Goal: Use online tool/utility: Utilize a website feature to perform a specific function

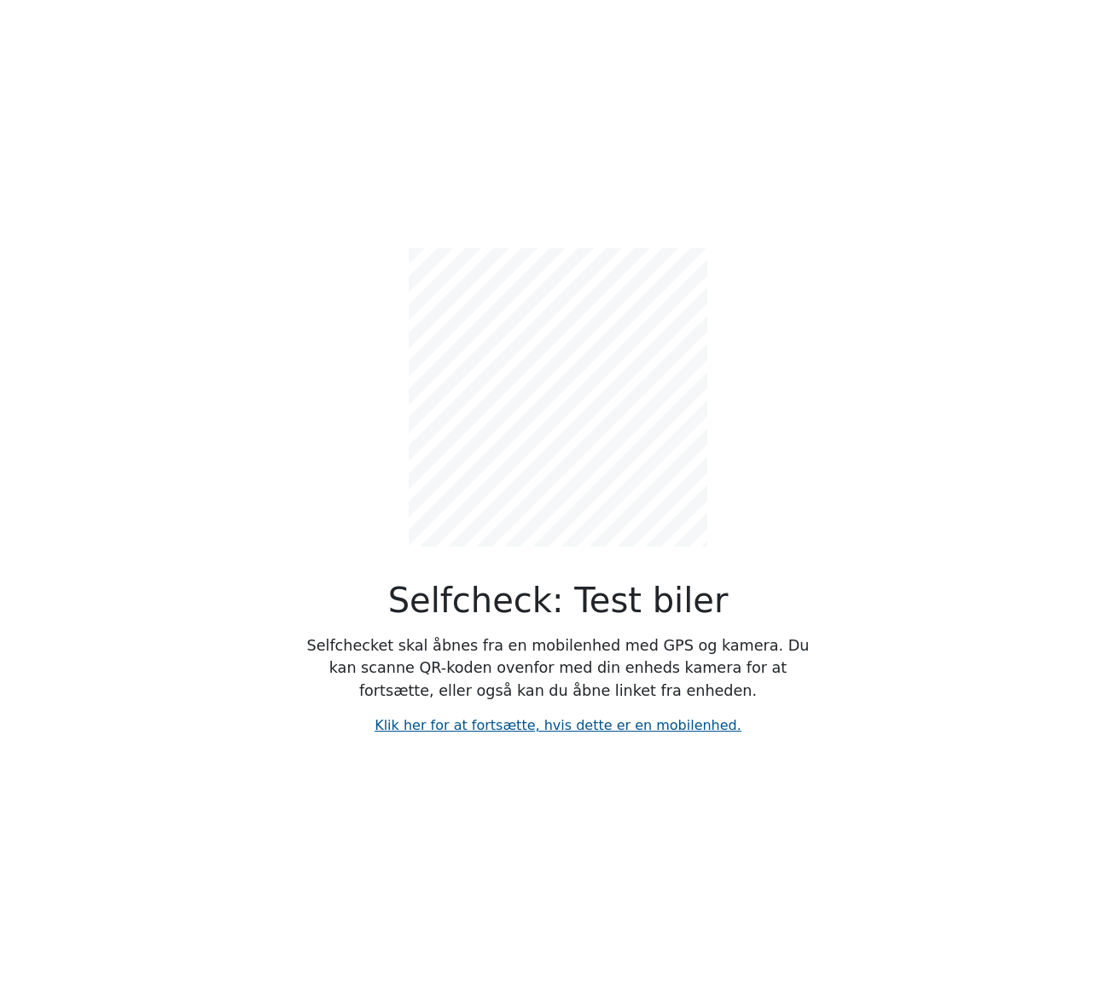
click at [630, 717] on link "Klik her for at fortsætte, hvis dette er en mobilenhed." at bounding box center [557, 725] width 367 height 16
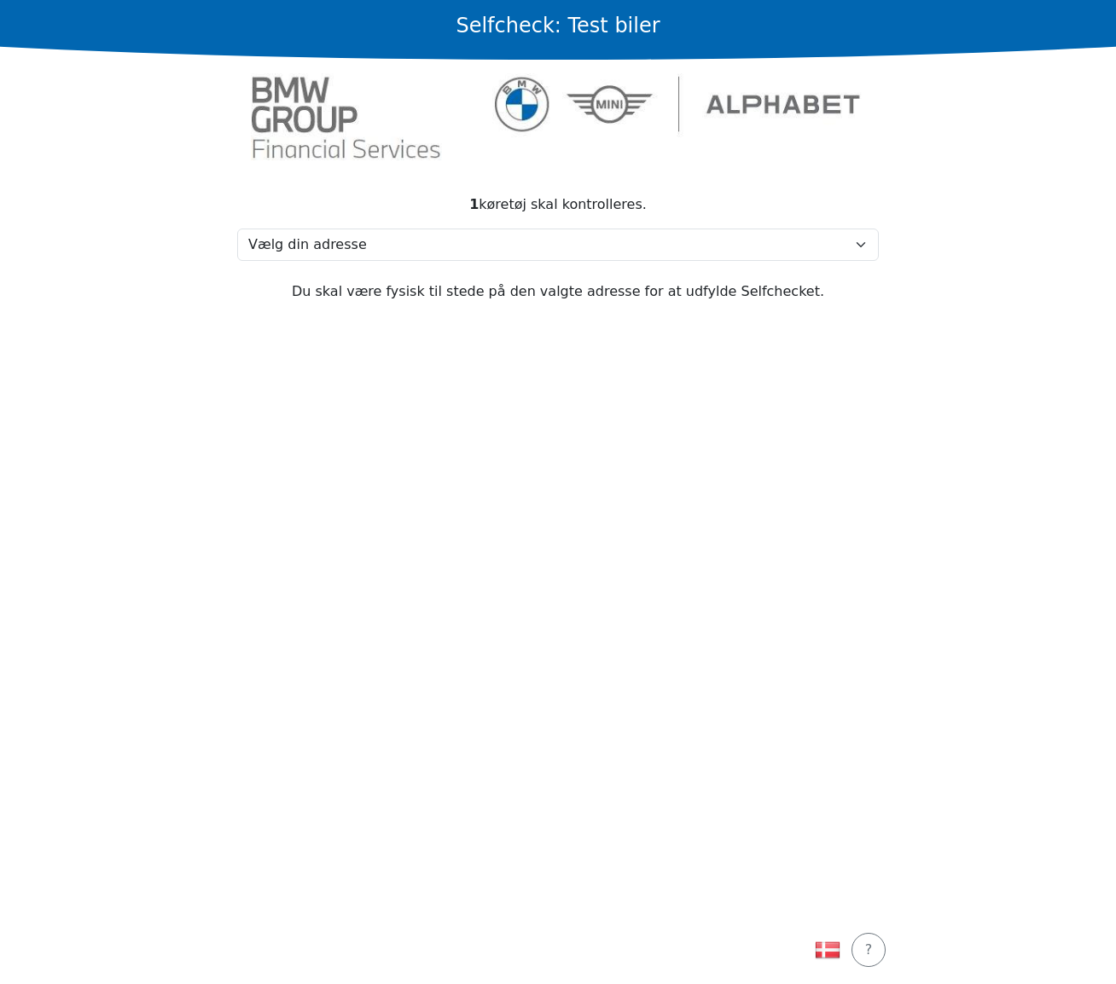
click at [955, 287] on main "Selfcheck: Test biler 1 køretøj skal kontrolleres. Vælg din adresse Test, 2730 …" at bounding box center [558, 492] width 1116 height 984
click at [241, 328] on section "1 køretøj skal kontrolleres. Vælg din adresse Test, 2730 Test Min adresse mangl…" at bounding box center [558, 545] width 682 height 742
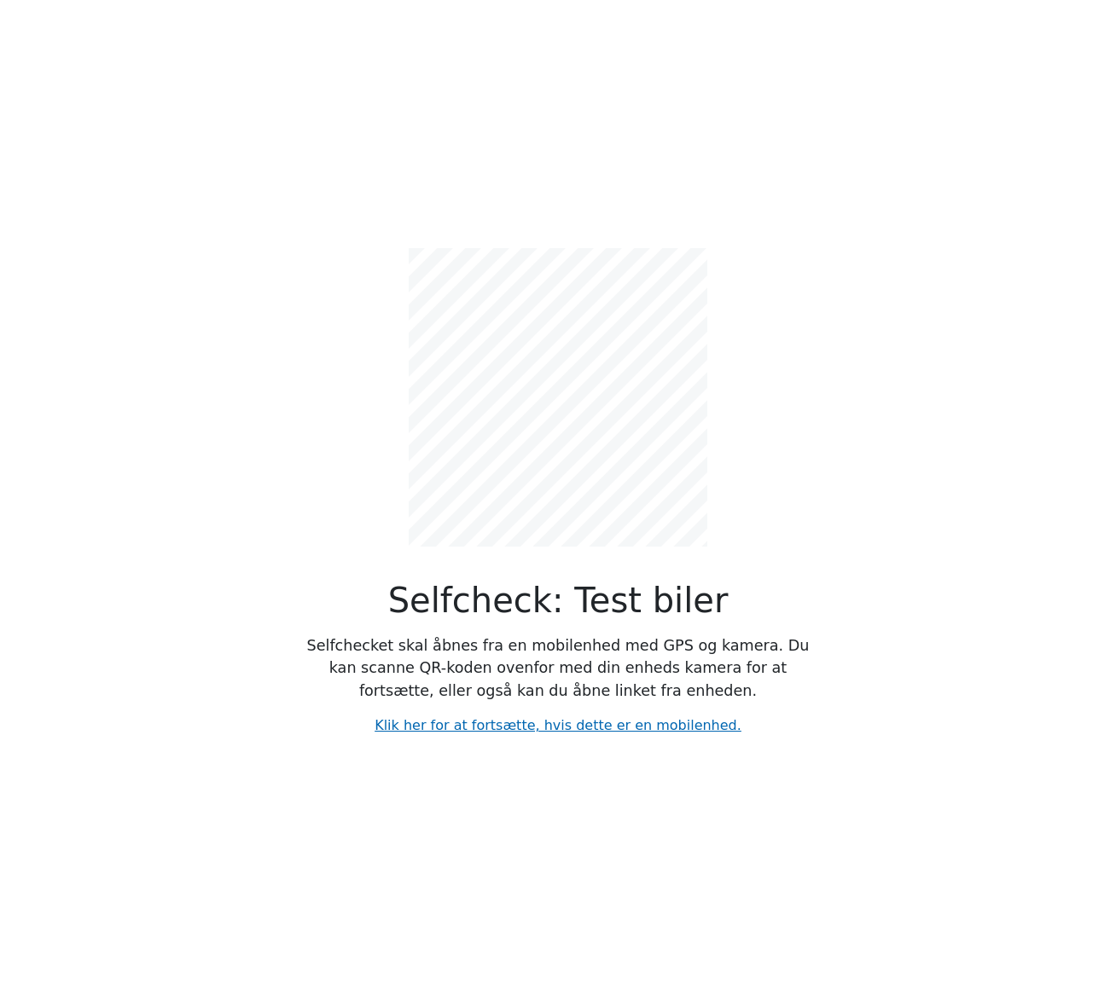
click at [514, 734] on div "Selfcheck: Test biler Selfchecket skal åbnes fra en mobilenhed med GPS og kamer…" at bounding box center [558, 478] width 512 height 515
click at [507, 728] on link "Klik her for at fortsætte, hvis dette er en mobilenhed." at bounding box center [557, 725] width 367 height 16
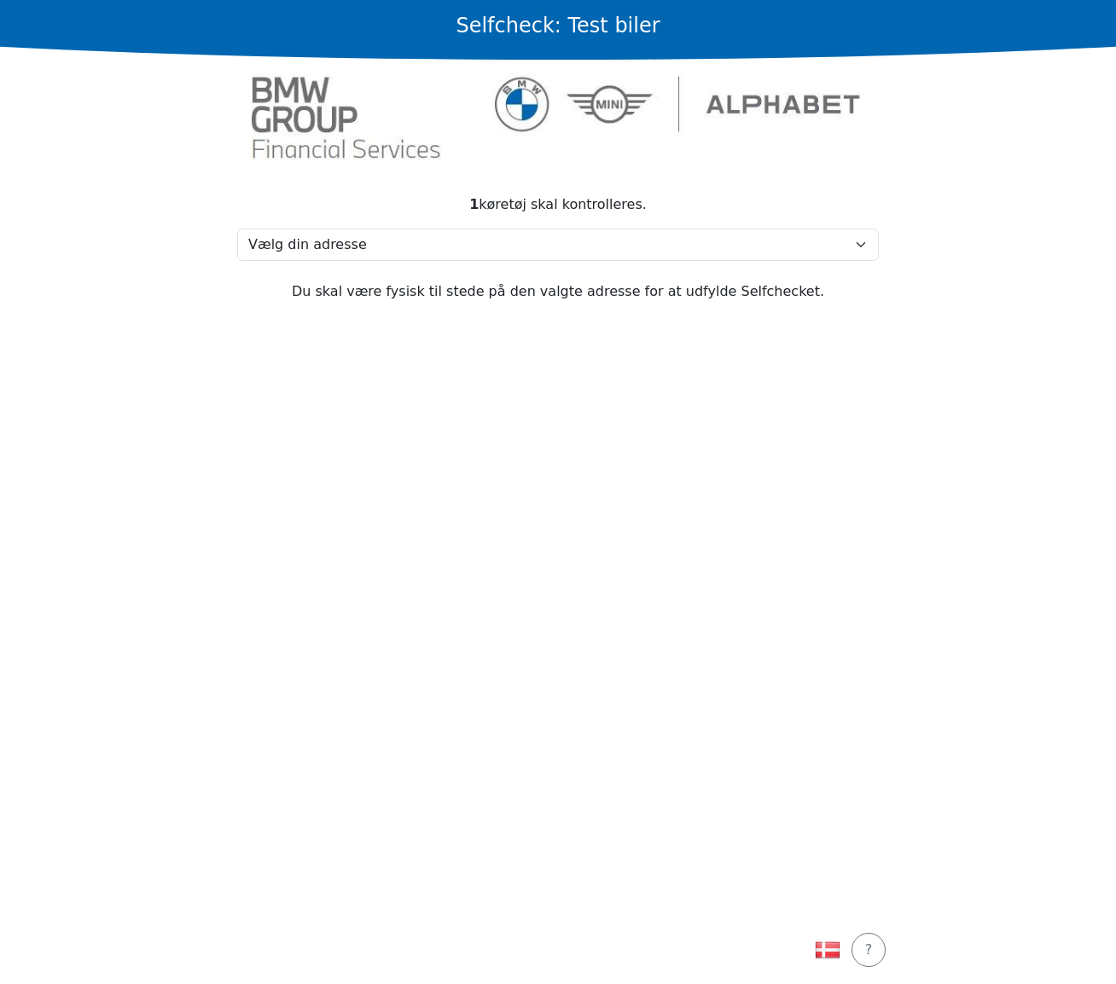
click at [938, 366] on main "Selfcheck: Test biler 1 køretøj skal kontrolleres. Vælg din adresse Test, 2730 …" at bounding box center [558, 492] width 1116 height 984
click at [976, 414] on main "Selfcheck: Test biler 1 køretøj skal kontrolleres. Vælg din adresse Test, 2730 …" at bounding box center [558, 492] width 1116 height 984
click at [1003, 366] on main "Selfcheck: Test biler 1 køretøj skal kontrolleres. Vælg din adresse Test, 2730 …" at bounding box center [558, 492] width 1116 height 984
click at [1006, 282] on main "Selfcheck: Test biler 1 køretøj skal kontrolleres. Vælg din adresse Test, 2730 …" at bounding box center [558, 492] width 1116 height 984
click at [268, 476] on section "1 køretøj skal kontrolleres. Vælg din adresse Test, 2730 Test Min adresse mangl…" at bounding box center [558, 545] width 682 height 742
